Goal: Check status: Check status

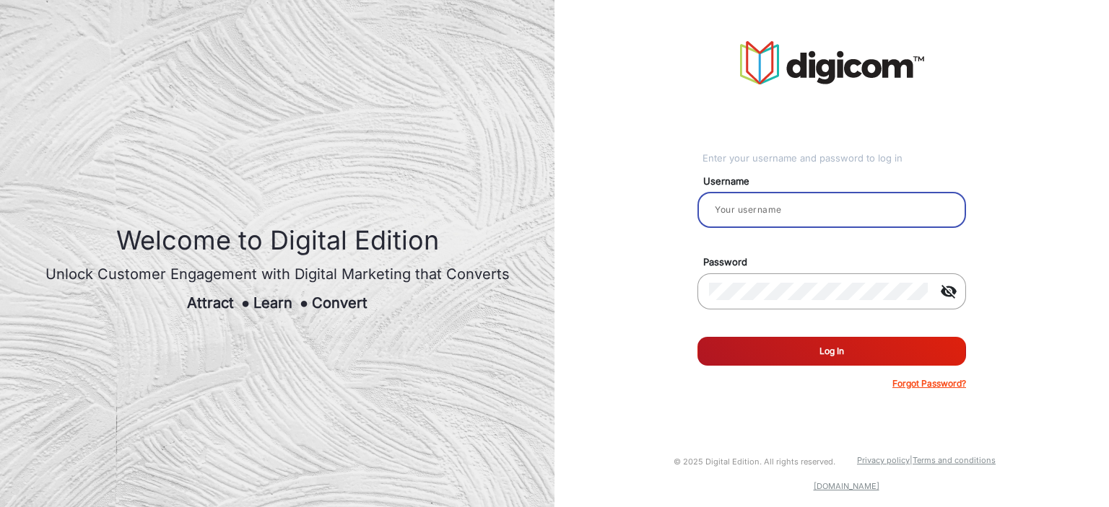
click at [787, 210] on input "email" at bounding box center [831, 209] width 245 height 17
type input "balaji"
click at [813, 355] on button "Log In" at bounding box center [831, 351] width 269 height 29
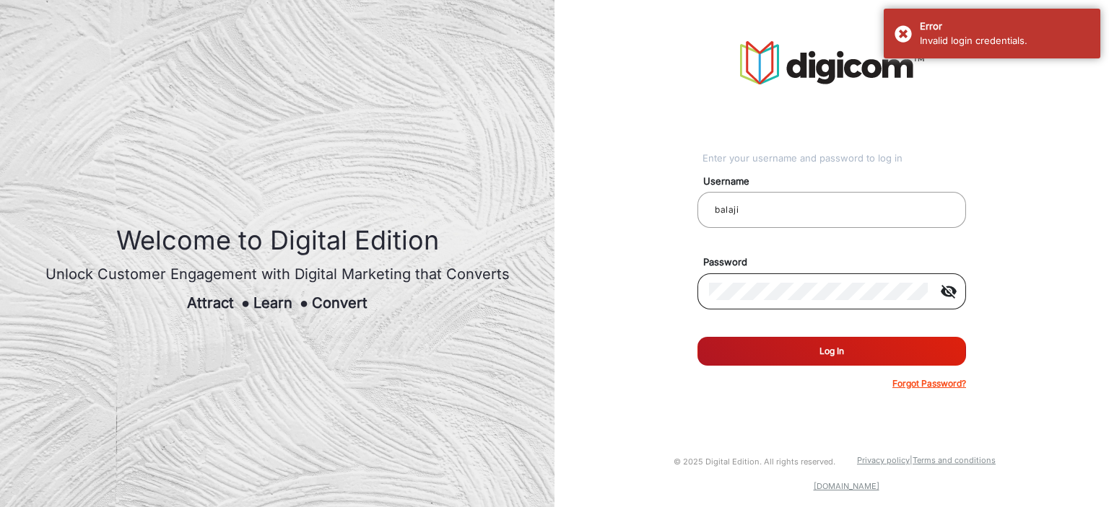
click at [954, 288] on mat-icon "visibility_off" at bounding box center [948, 291] width 35 height 17
click at [697, 337] on button "Log In" at bounding box center [831, 351] width 269 height 29
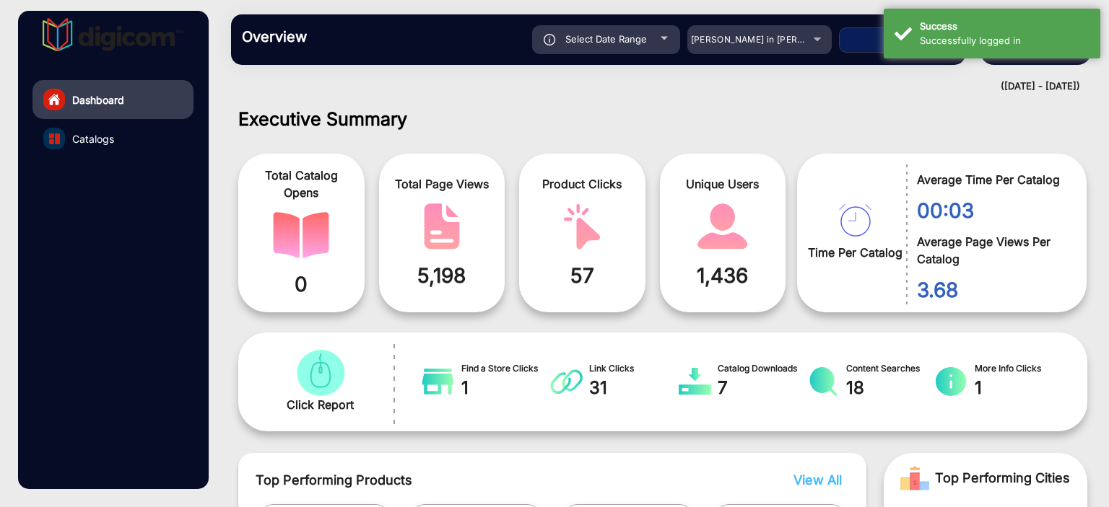
scroll to position [11, 0]
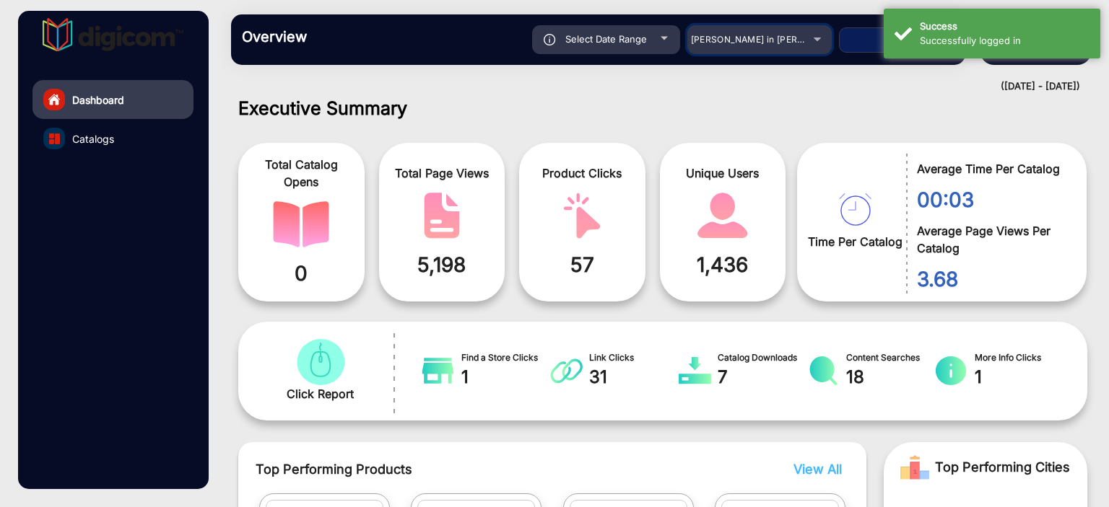
click at [765, 40] on span "[PERSON_NAME] in [PERSON_NAME]" at bounding box center [771, 39] width 160 height 11
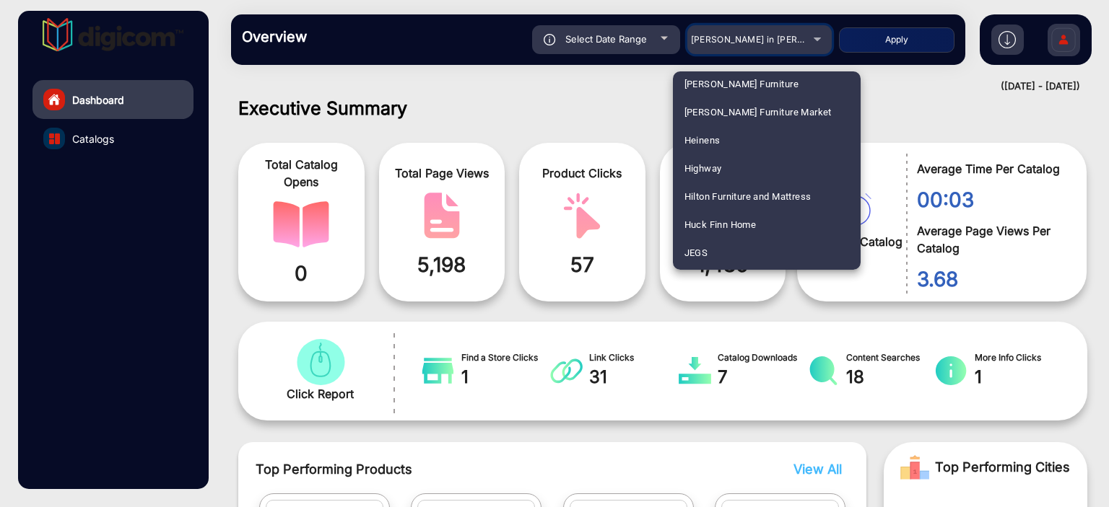
scroll to position [2019, 0]
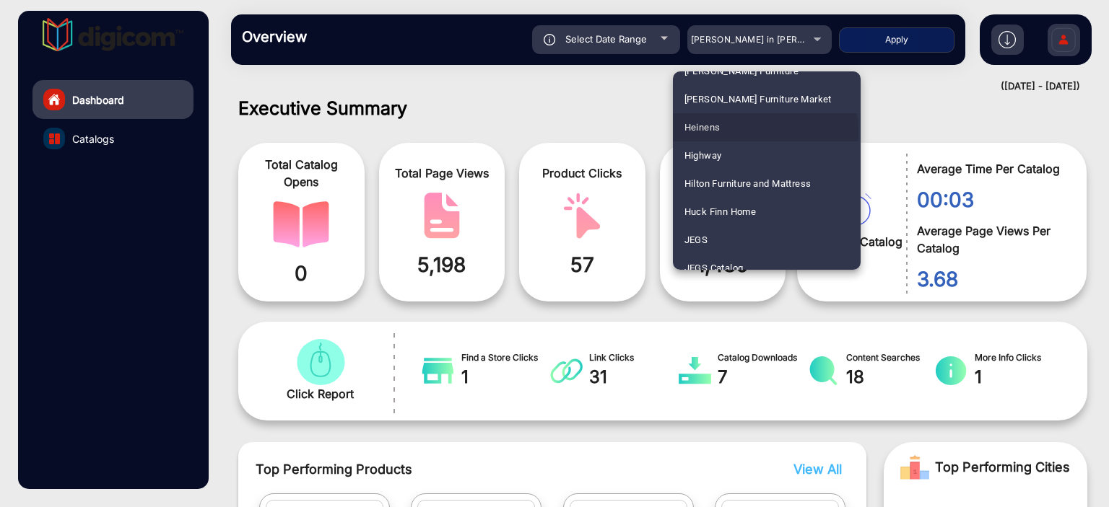
click at [728, 134] on mat-option "Heinens" at bounding box center [767, 127] width 188 height 28
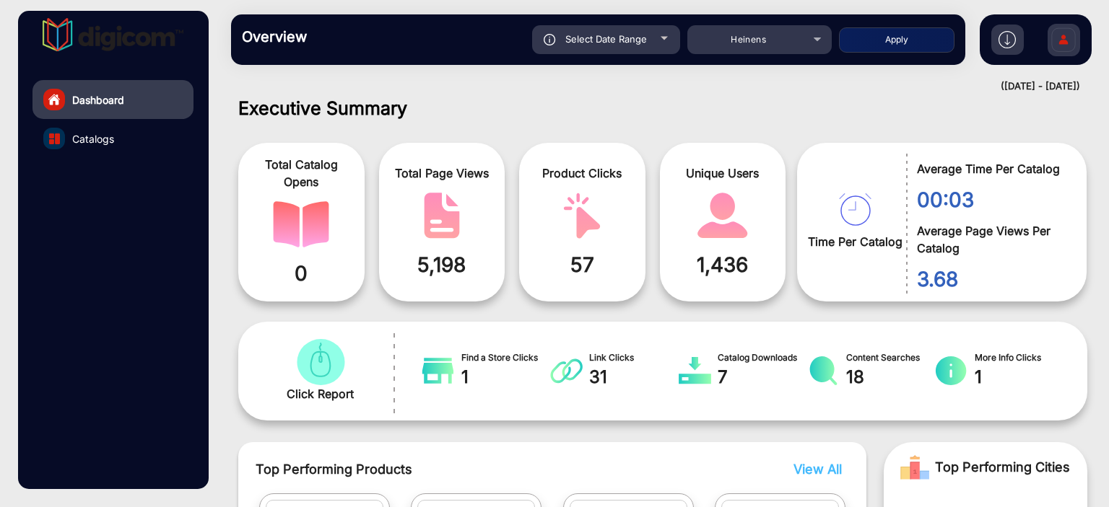
click at [895, 53] on div "Select Date Range [DATE] [DATE] – [DATE] [DATE] Heinens Apply" at bounding box center [633, 39] width 641 height 29
click at [895, 51] on button "Apply" at bounding box center [896, 39] width 115 height 25
type input "[DATE]"
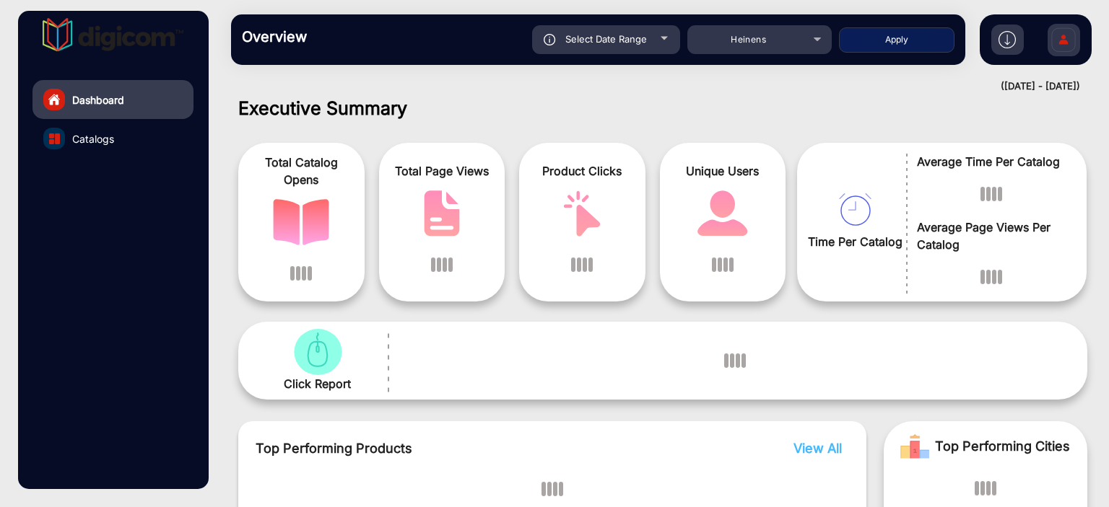
click at [885, 38] on button "Apply" at bounding box center [896, 39] width 115 height 25
type input "[DATE]"
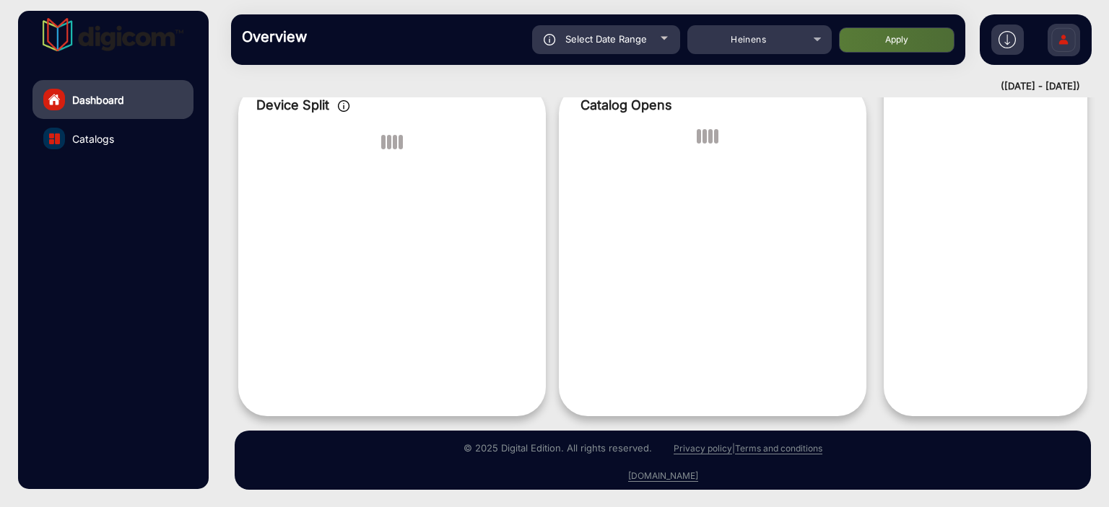
scroll to position [683, 0]
